Goal: Task Accomplishment & Management: Manage account settings

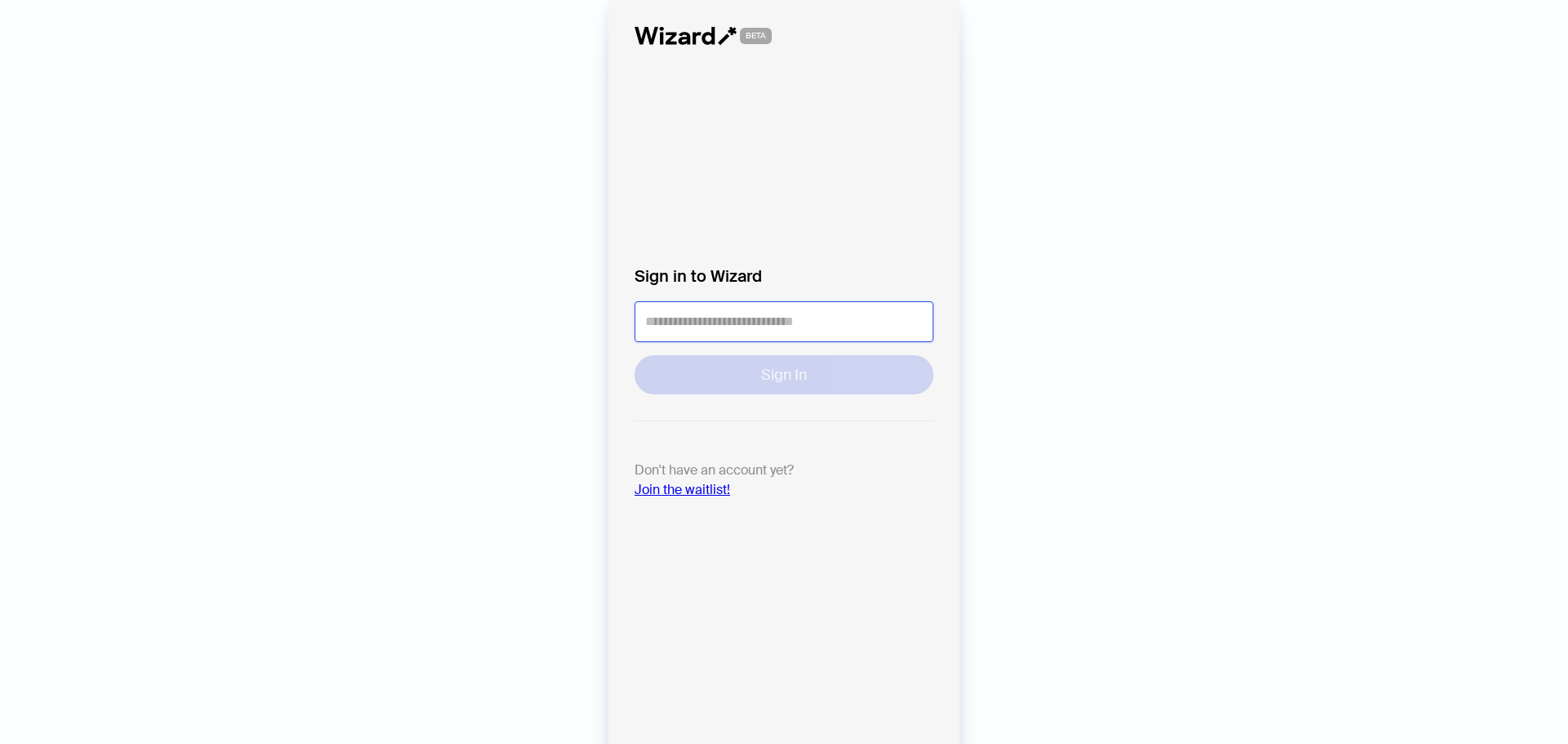
click at [714, 327] on input "tel" at bounding box center [784, 322] width 299 height 41
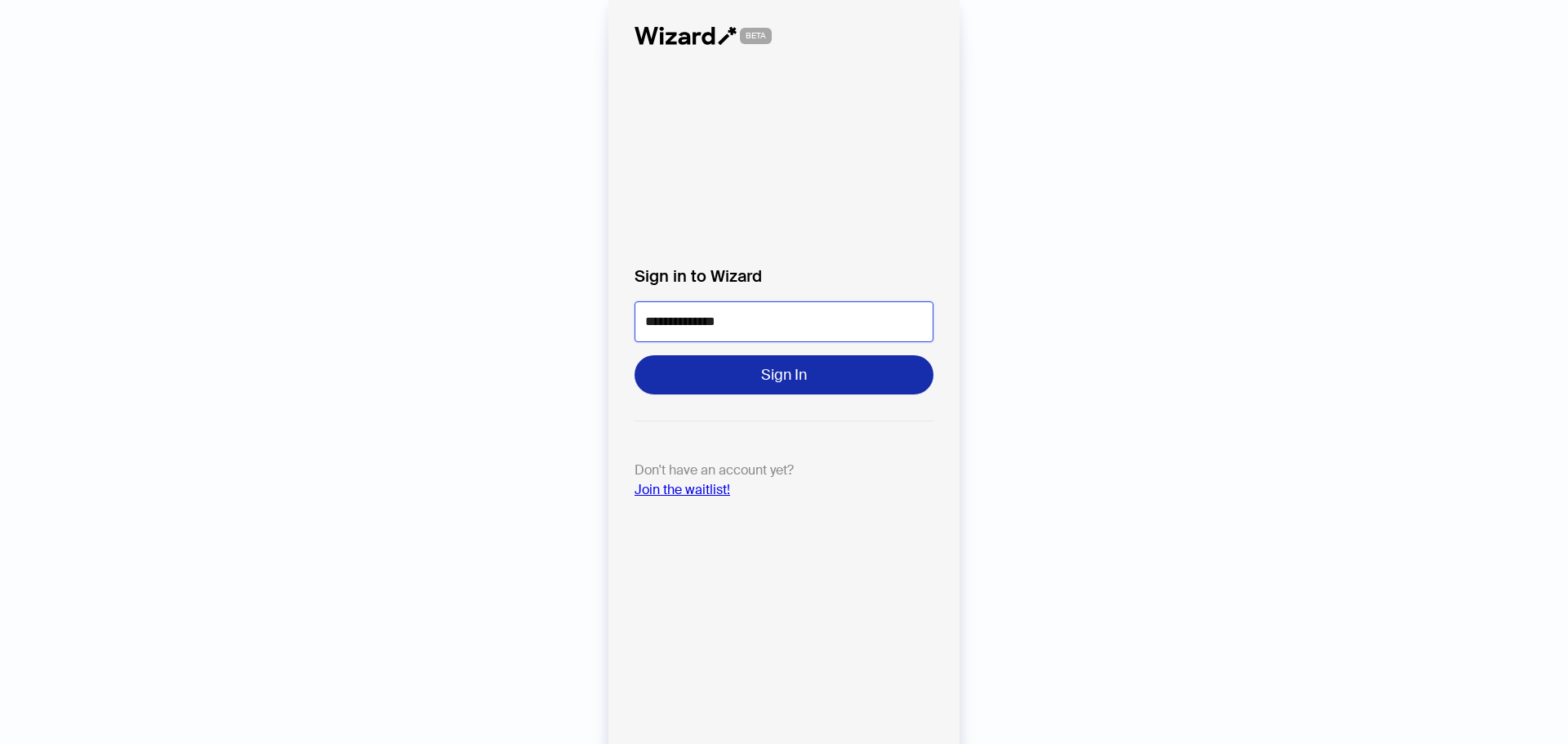
type input "**********"
click at [837, 381] on button "Sign In" at bounding box center [784, 375] width 299 height 39
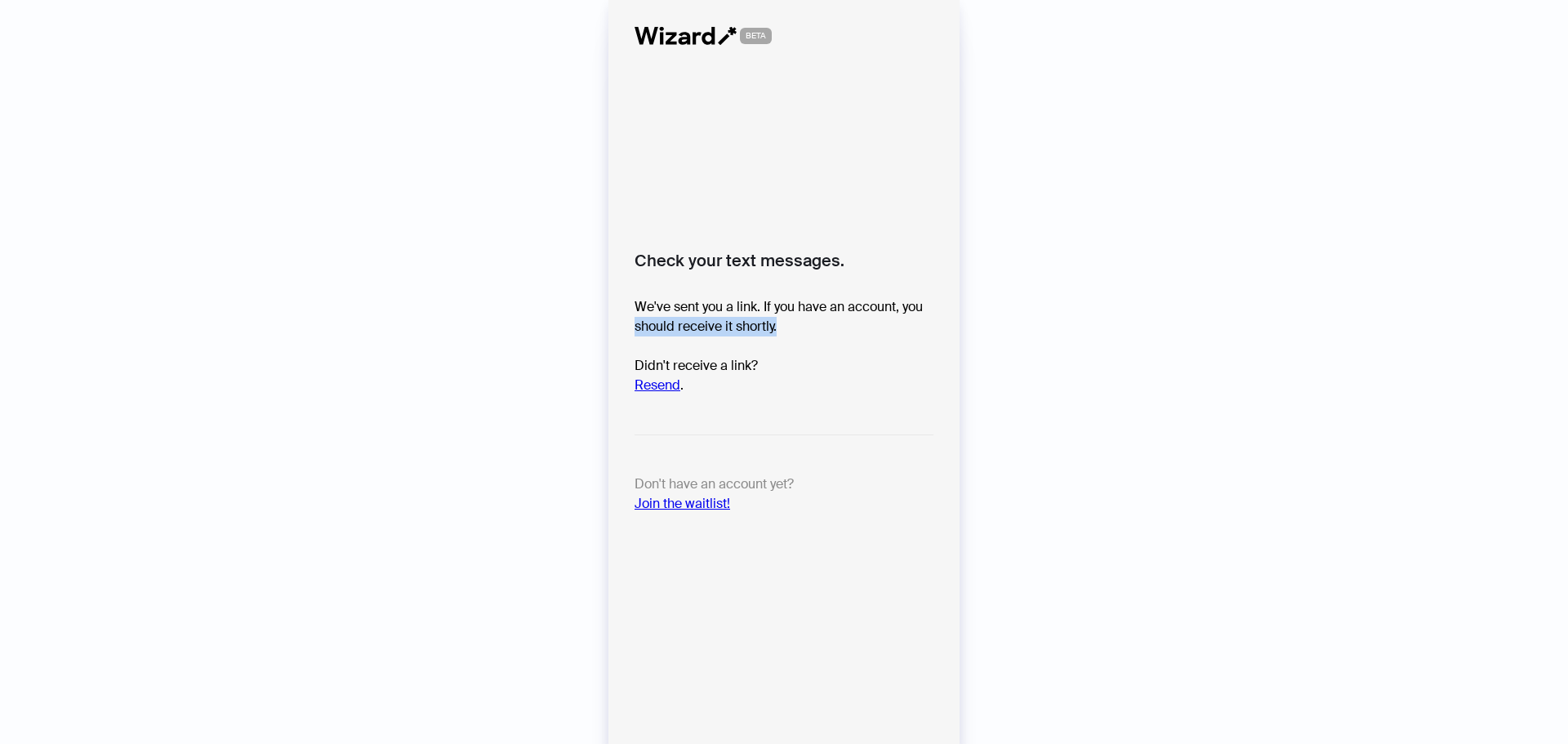
drag, startPoint x: 636, startPoint y: 324, endPoint x: 1117, endPoint y: 299, distance: 481.6
click at [824, 324] on p "We've sent you a link. If you have an account, you should receive it shortly. D…" at bounding box center [784, 347] width 299 height 98
drag, startPoint x: 1567, startPoint y: 250, endPoint x: 1542, endPoint y: 261, distance: 27.3
click at [1566, 258] on div "BETA Check your text messages. We've sent you a link. If you have an account, y…" at bounding box center [784, 372] width 1568 height 744
click at [1291, 200] on div "BETA Check your text messages. We've sent you a link. If you have an account, y…" at bounding box center [784, 372] width 1568 height 744
